Goal: Task Accomplishment & Management: Manage account settings

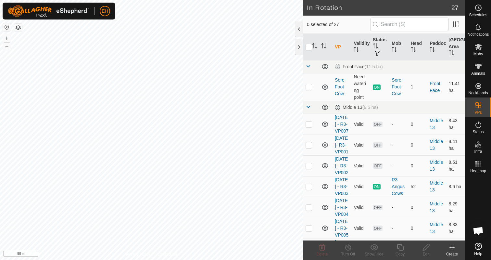
checkbox input "true"
checkbox input "false"
click at [482, 14] on span "Schedules" at bounding box center [478, 15] width 18 height 4
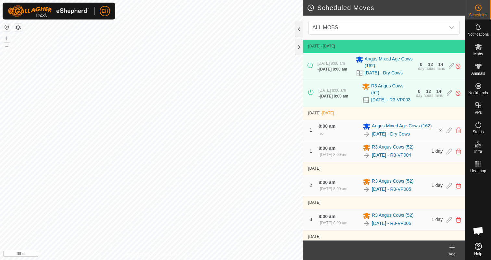
scroll to position [31, 0]
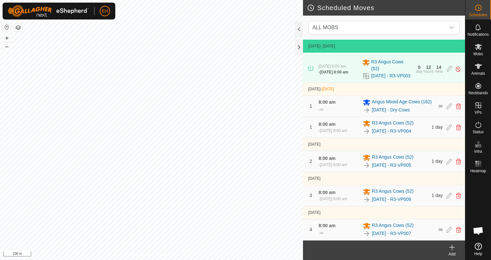
click at [198, 0] on html "EH Schedules Notifications Mobs Animals Neckbands VPs Status Infra Heatmap Help…" at bounding box center [245, 130] width 491 height 260
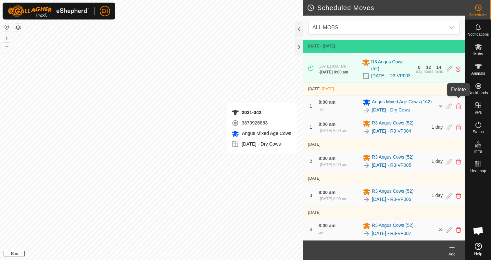
click at [457, 103] on icon at bounding box center [458, 106] width 5 height 6
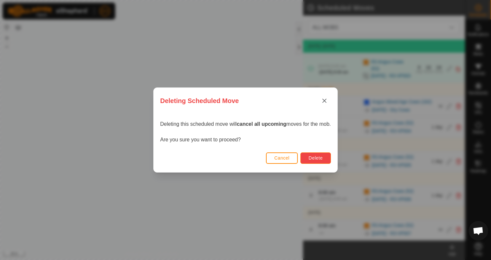
click at [313, 157] on span "Delete" at bounding box center [315, 157] width 14 height 5
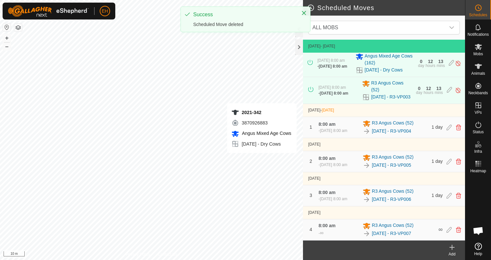
scroll to position [10, 0]
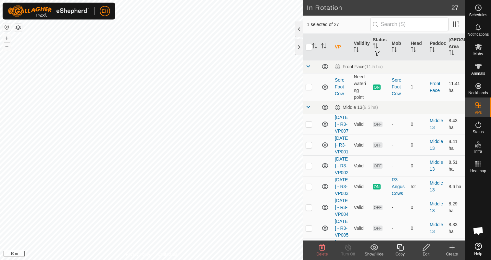
click at [430, 247] on icon at bounding box center [426, 247] width 8 height 8
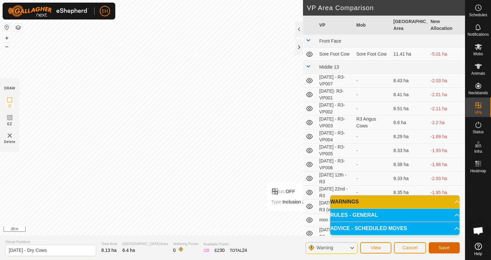
click at [438, 247] on span "Save" at bounding box center [443, 247] width 11 height 5
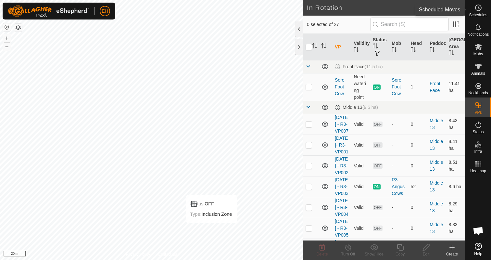
click at [480, 14] on span "Schedules" at bounding box center [478, 15] width 18 height 4
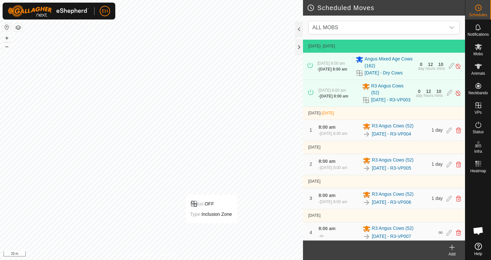
click at [452, 250] on icon at bounding box center [452, 247] width 8 height 8
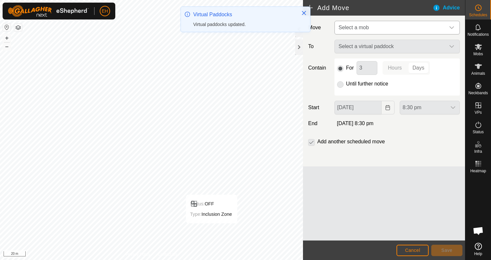
click at [383, 32] on span "Select a mob" at bounding box center [390, 27] width 109 height 13
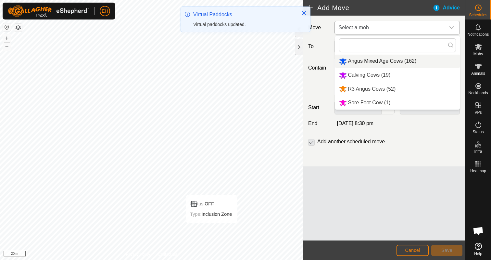
click at [385, 65] on li "Angus Mixed Age Cows (162)" at bounding box center [397, 61] width 125 height 13
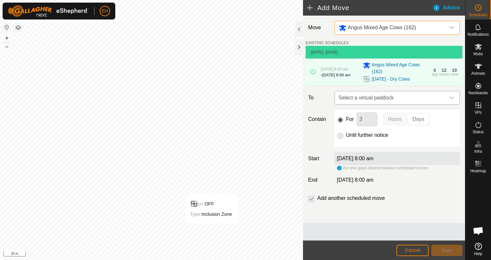
click at [384, 102] on span "Select a virtual paddock" at bounding box center [390, 97] width 109 height 13
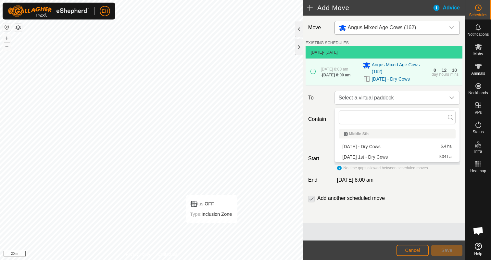
click at [385, 146] on li "[DATE] - Dry Cows 6.4 ha" at bounding box center [396, 146] width 117 height 10
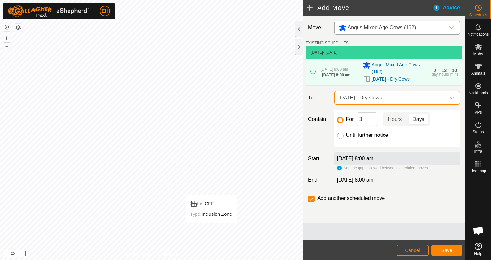
click at [338, 136] on input "Until further notice" at bounding box center [340, 135] width 6 height 6
radio input "true"
checkbox input "false"
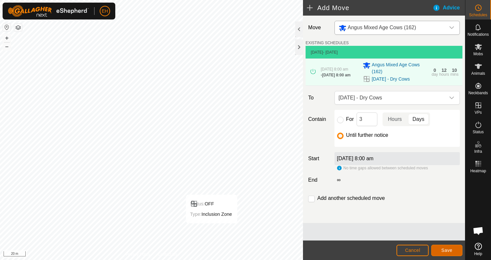
click at [451, 252] on button "Save" at bounding box center [446, 249] width 31 height 11
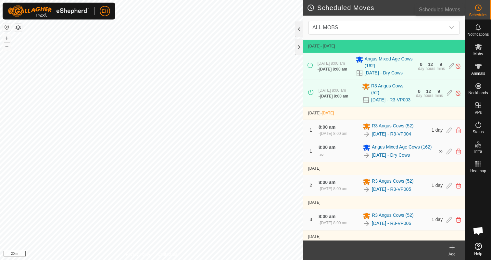
click at [478, 10] on icon at bounding box center [478, 8] width 8 height 8
click at [457, 154] on icon at bounding box center [458, 151] width 5 height 6
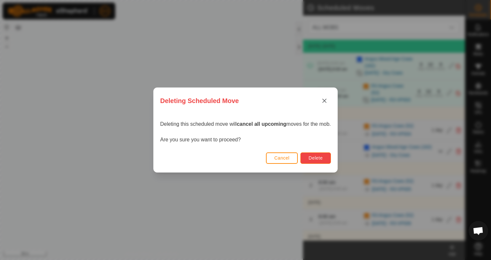
click at [320, 161] on button "Delete" at bounding box center [315, 157] width 30 height 11
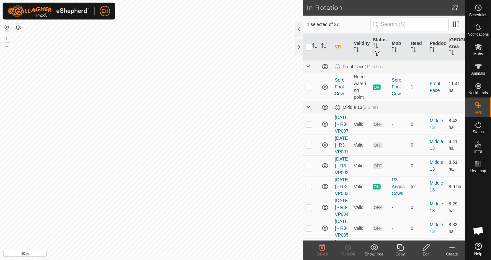
click at [428, 254] on div "Edit" at bounding box center [426, 254] width 26 height 6
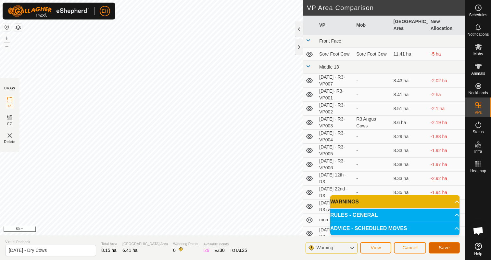
click at [441, 246] on span "Save" at bounding box center [443, 247] width 11 height 5
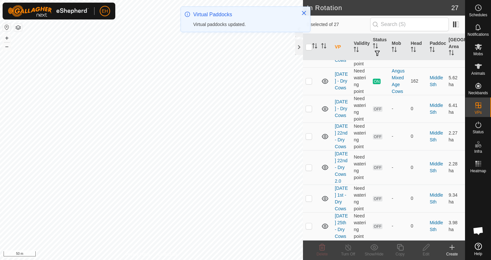
scroll to position [481, 0]
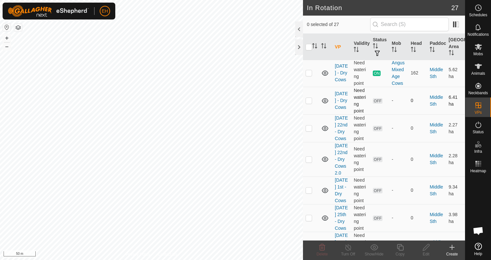
checkbox input "true"
checkbox input "false"
